Goal: Check status: Check status

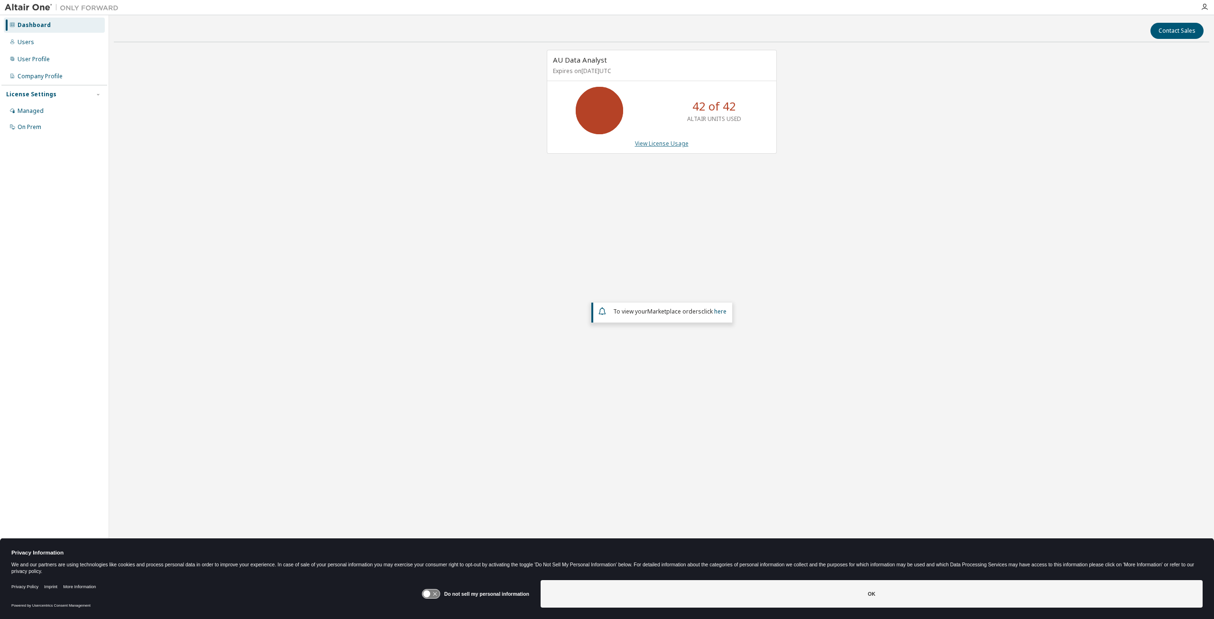
click at [662, 144] on link "View License Usage" at bounding box center [662, 143] width 54 height 8
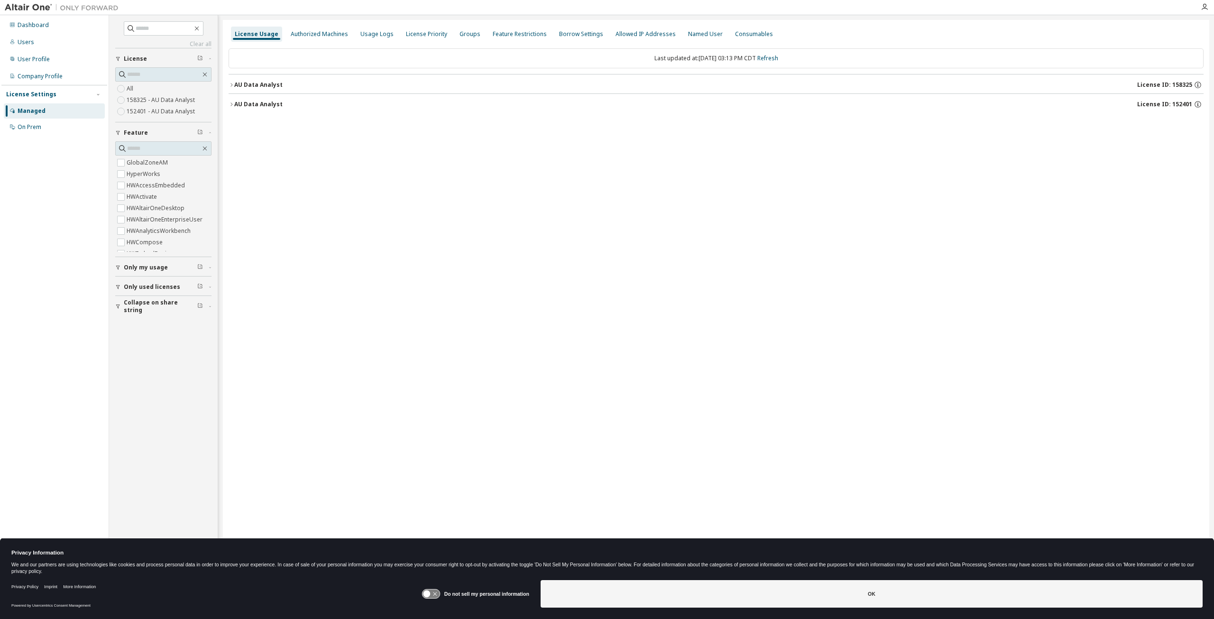
click at [269, 82] on div "AU Data Analyst" at bounding box center [258, 85] width 48 height 8
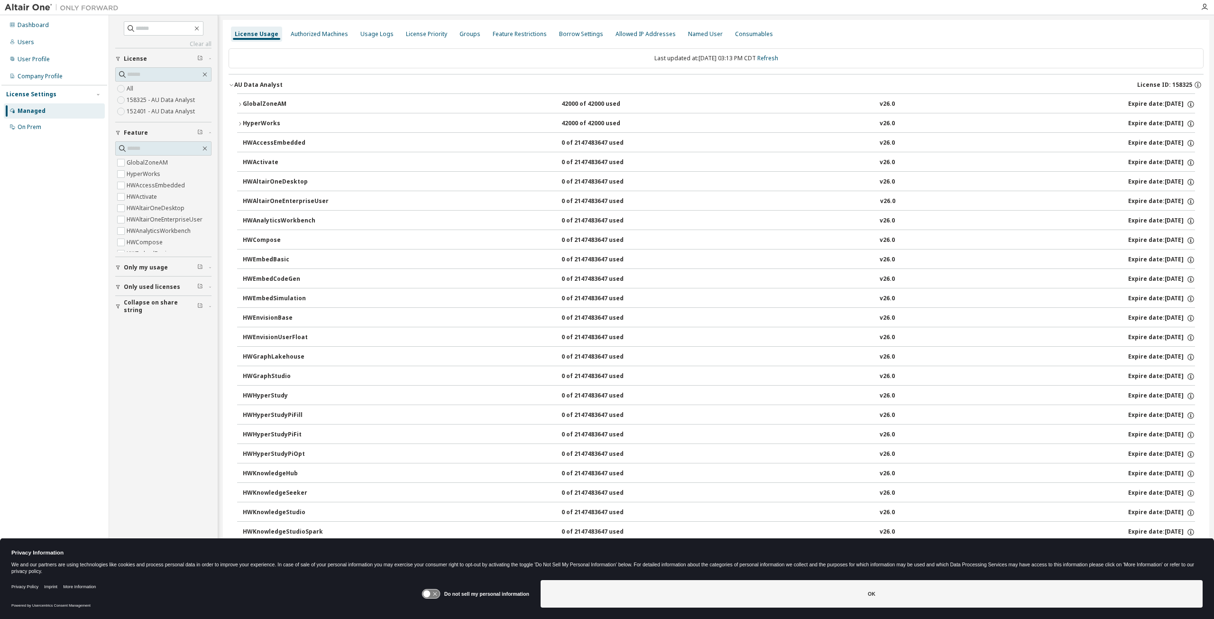
click at [279, 102] on div "GlobalZoneAM" at bounding box center [285, 104] width 85 height 9
